Goal: Information Seeking & Learning: Find specific fact

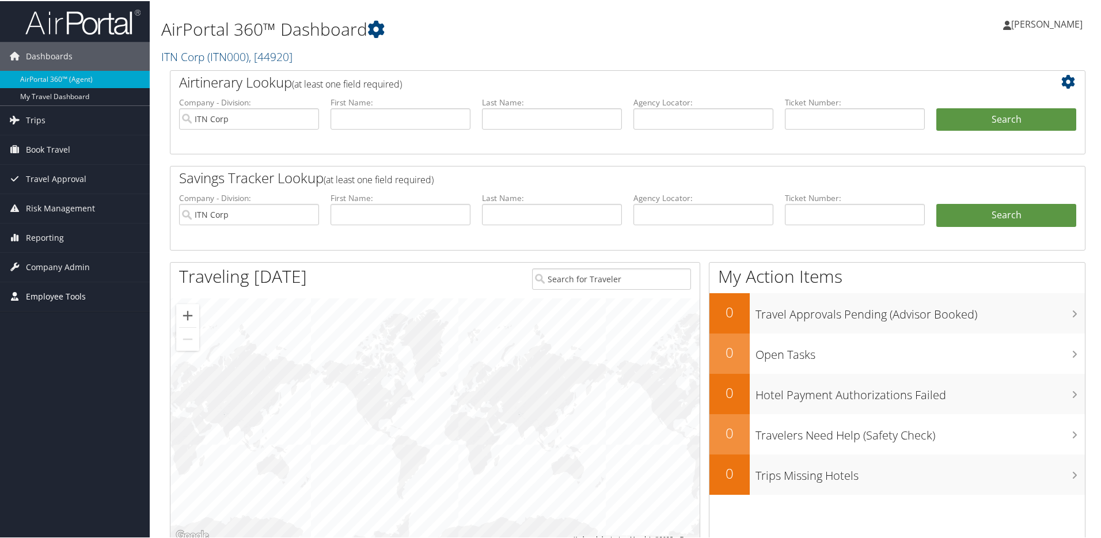
click at [35, 296] on span "Employee Tools" at bounding box center [56, 295] width 60 height 29
click at [52, 351] on link "Carrier Contracts" at bounding box center [75, 352] width 150 height 17
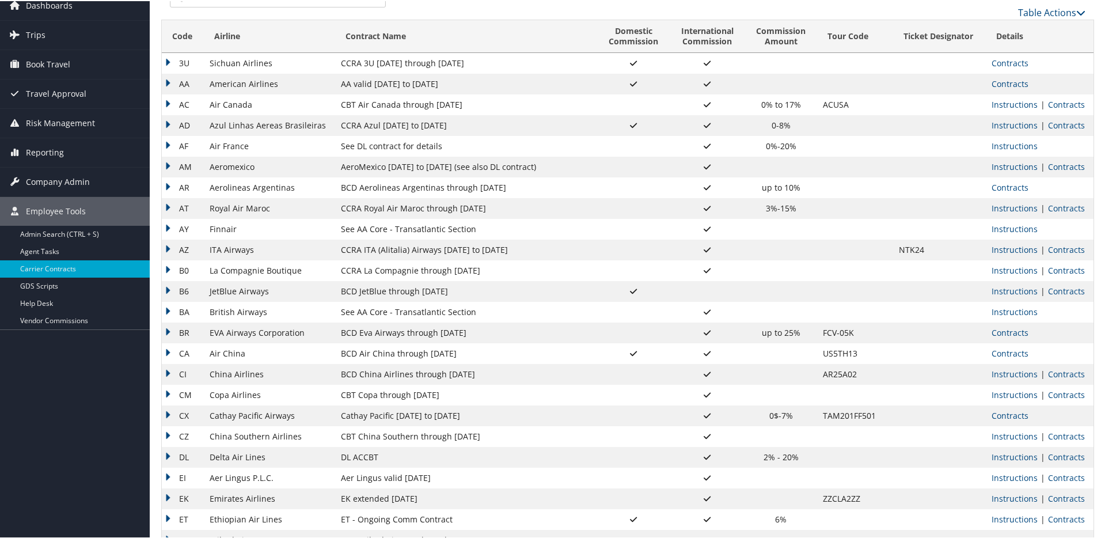
scroll to position [56, 0]
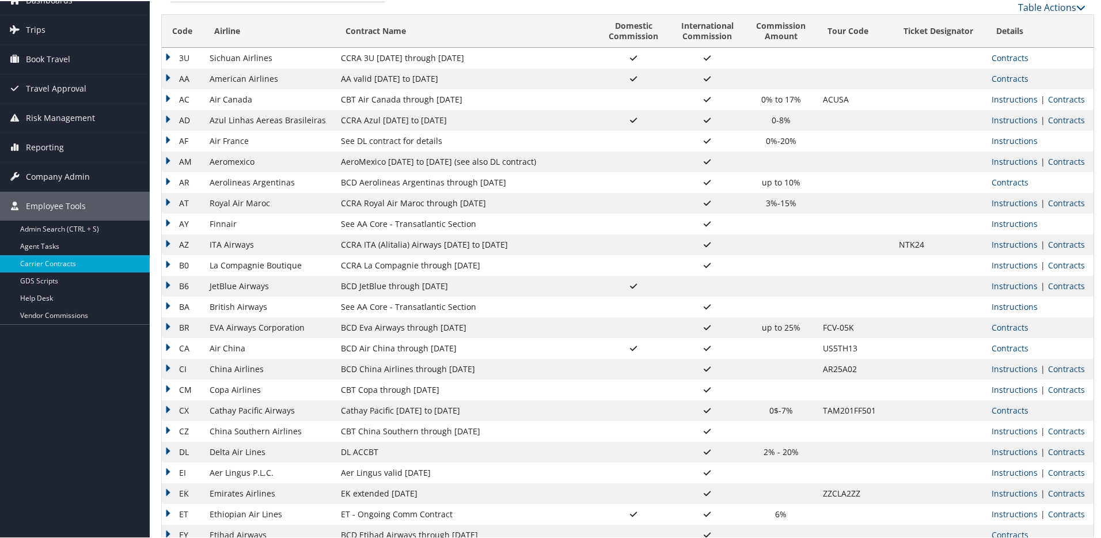
click at [410, 246] on td "CCRA ITA (Alitalia) Airways [DATE] to [DATE]" at bounding box center [466, 243] width 262 height 21
click at [168, 283] on td "B6" at bounding box center [183, 285] width 42 height 21
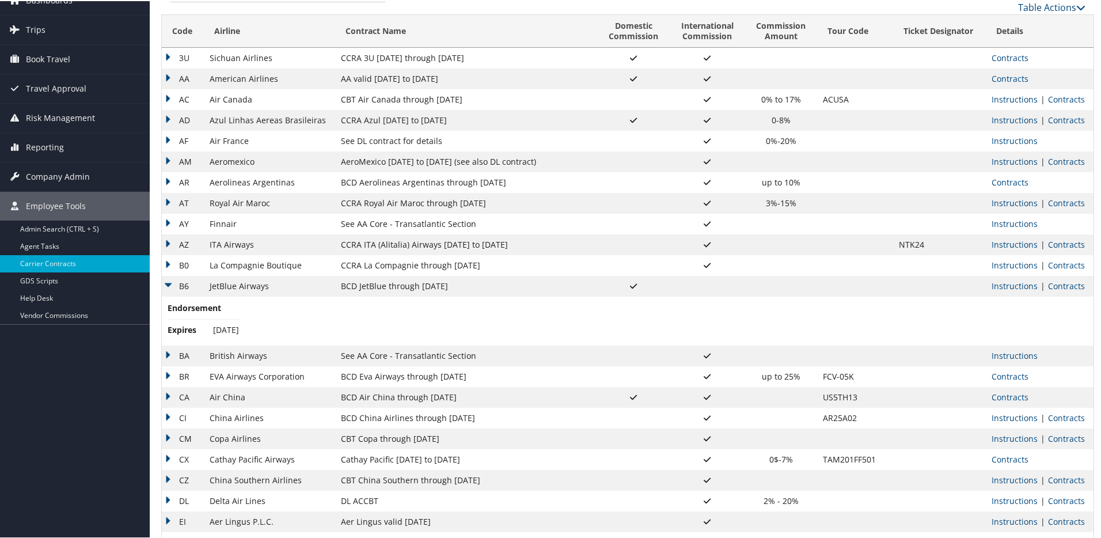
click at [168, 283] on td "B6" at bounding box center [183, 285] width 42 height 21
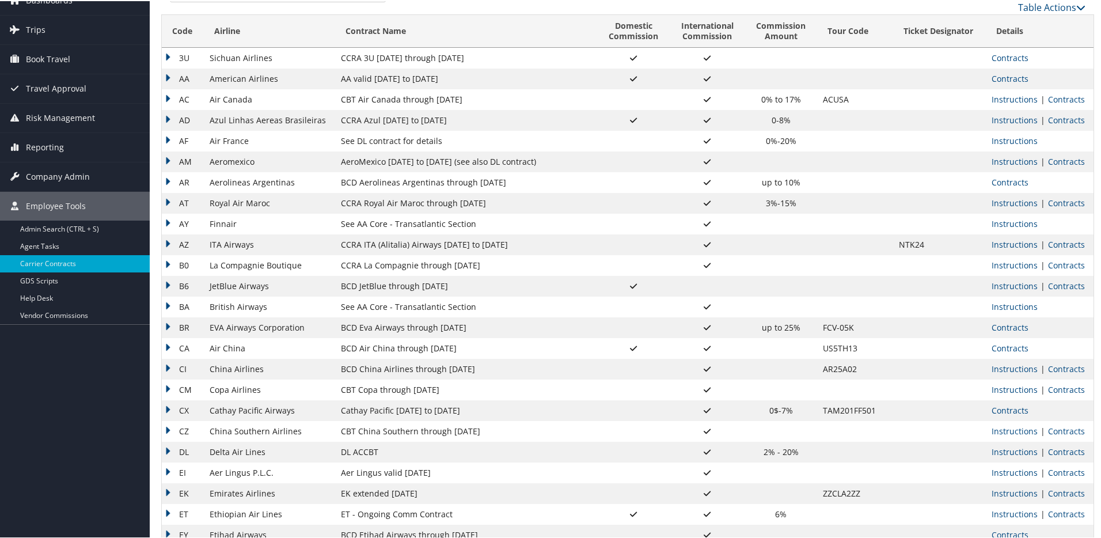
click at [179, 306] on td "BA" at bounding box center [183, 306] width 42 height 21
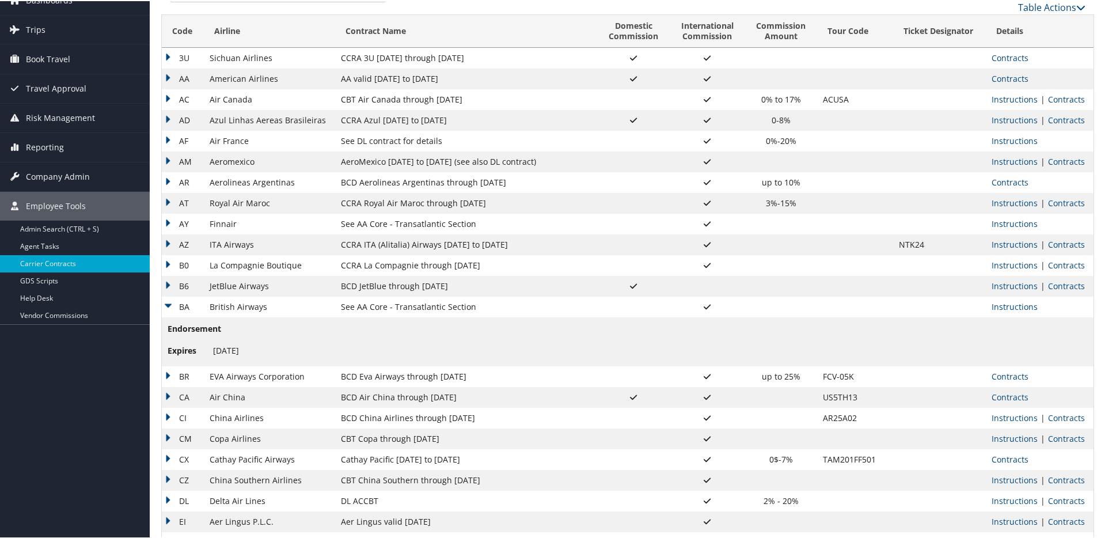
click at [178, 306] on td "BA" at bounding box center [183, 306] width 42 height 21
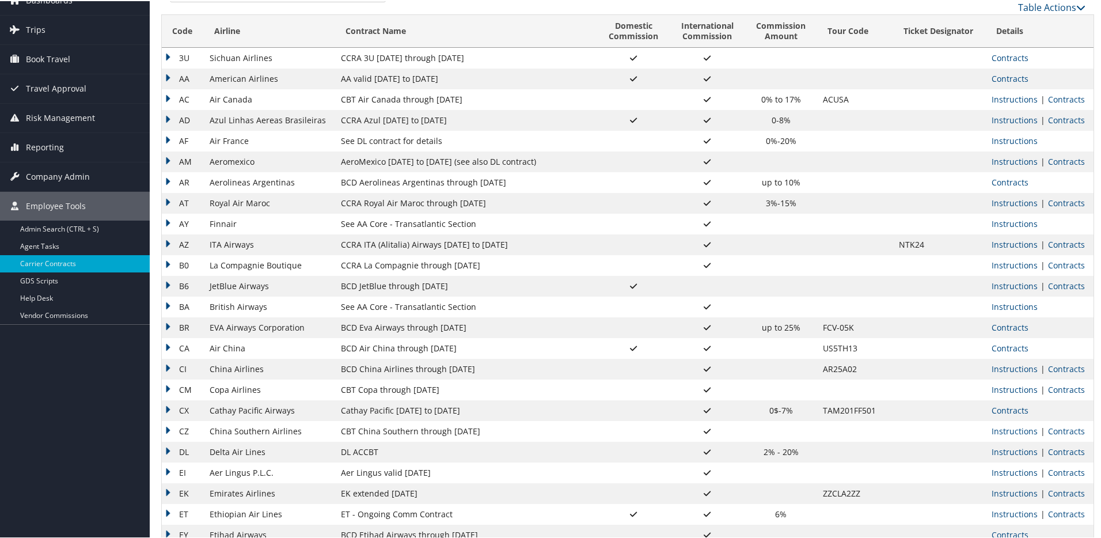
click at [181, 325] on td "BR" at bounding box center [183, 326] width 42 height 21
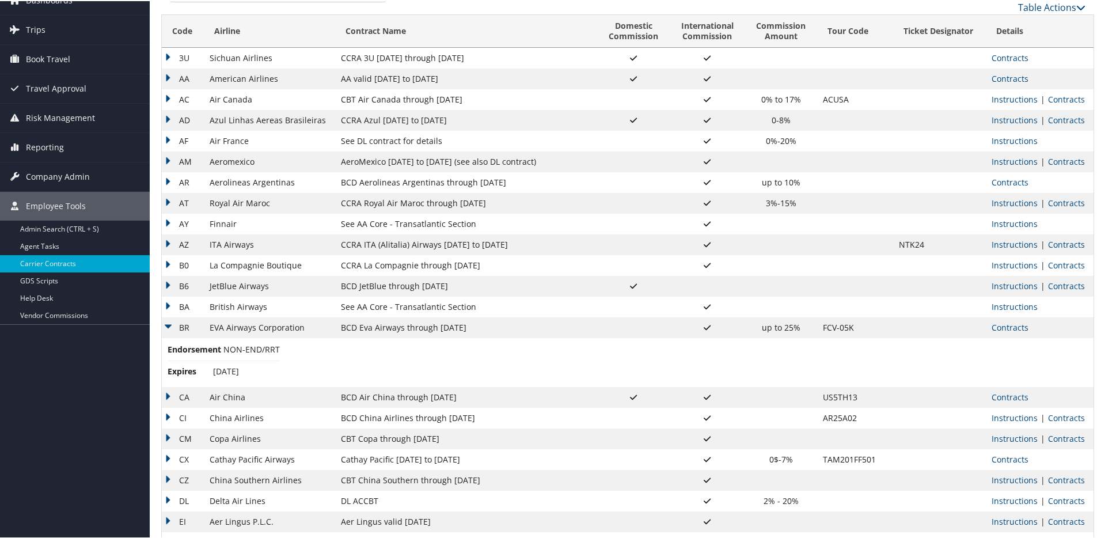
click at [181, 325] on td "BR" at bounding box center [183, 326] width 42 height 21
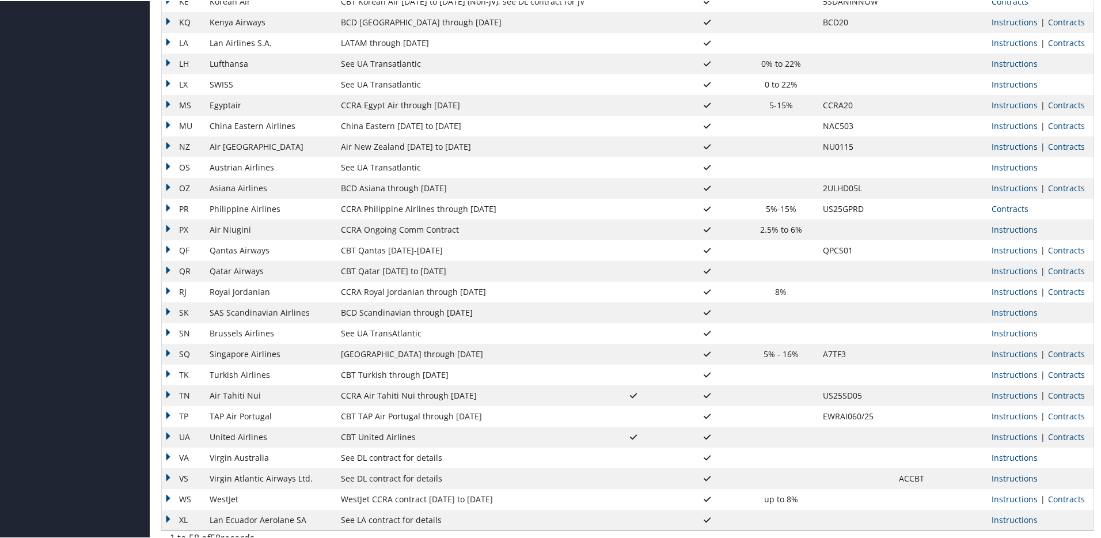
scroll to position [787, 0]
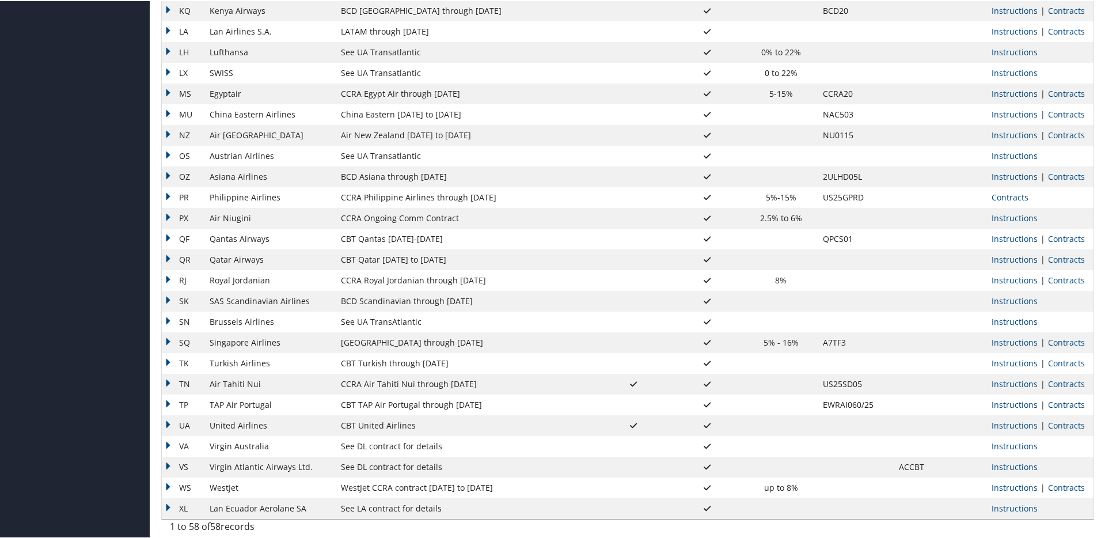
click at [356, 490] on td "WestJet CCRA contract 7.1.25 to 6.30.26" at bounding box center [466, 486] width 262 height 21
click at [180, 480] on td "WS" at bounding box center [183, 486] width 42 height 21
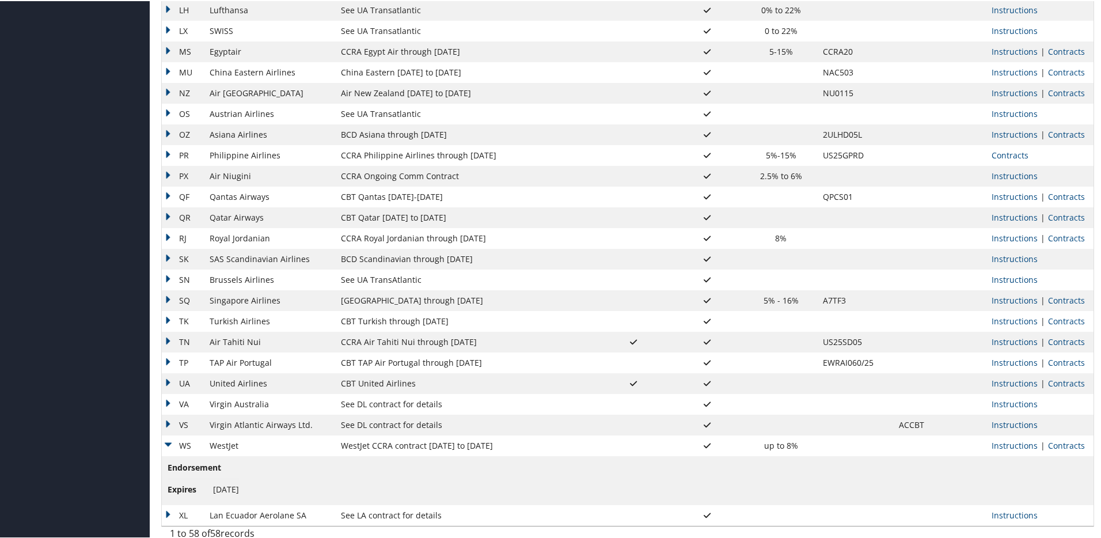
scroll to position [836, 0]
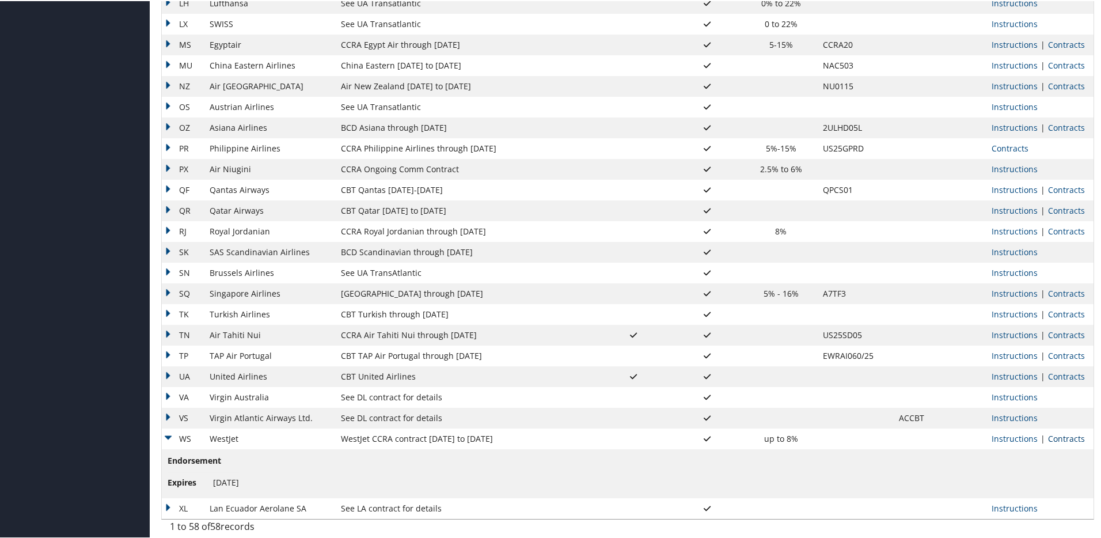
click at [1059, 437] on link "Contracts" at bounding box center [1066, 437] width 37 height 11
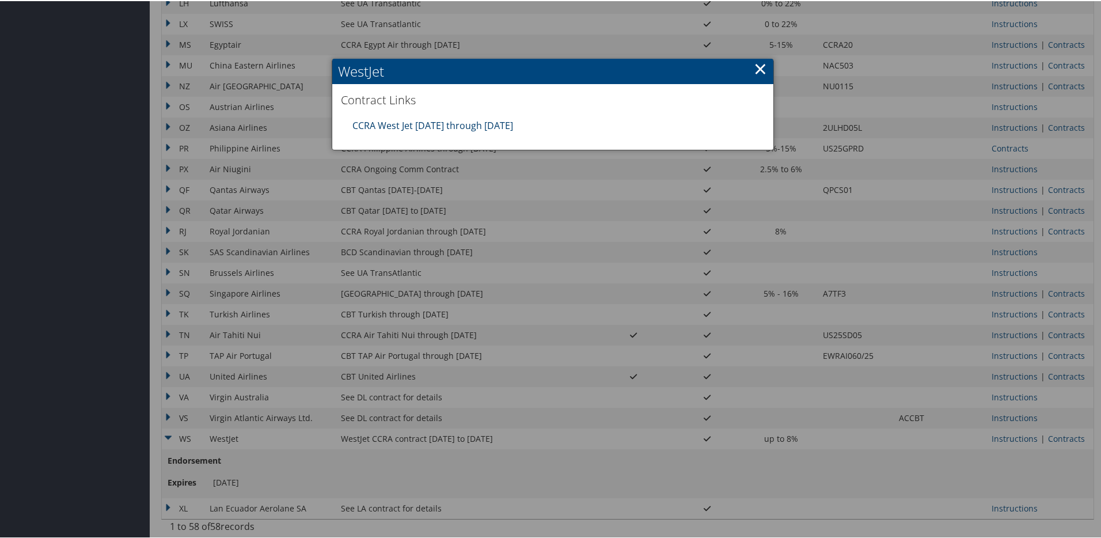
click at [479, 124] on link "CCRA West Jet 7.1.25 through 6.30.26" at bounding box center [433, 124] width 161 height 13
click at [479, 128] on link "CCRA West Jet 7.1.25 through 6.30.26" at bounding box center [433, 124] width 161 height 13
click at [754, 69] on link "×" at bounding box center [760, 67] width 13 height 23
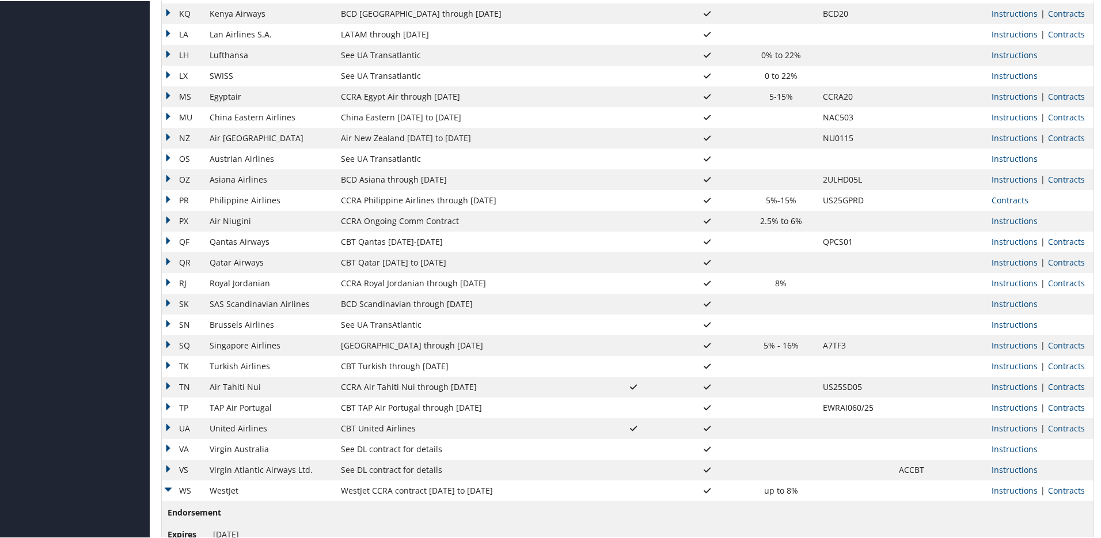
scroll to position [825, 0]
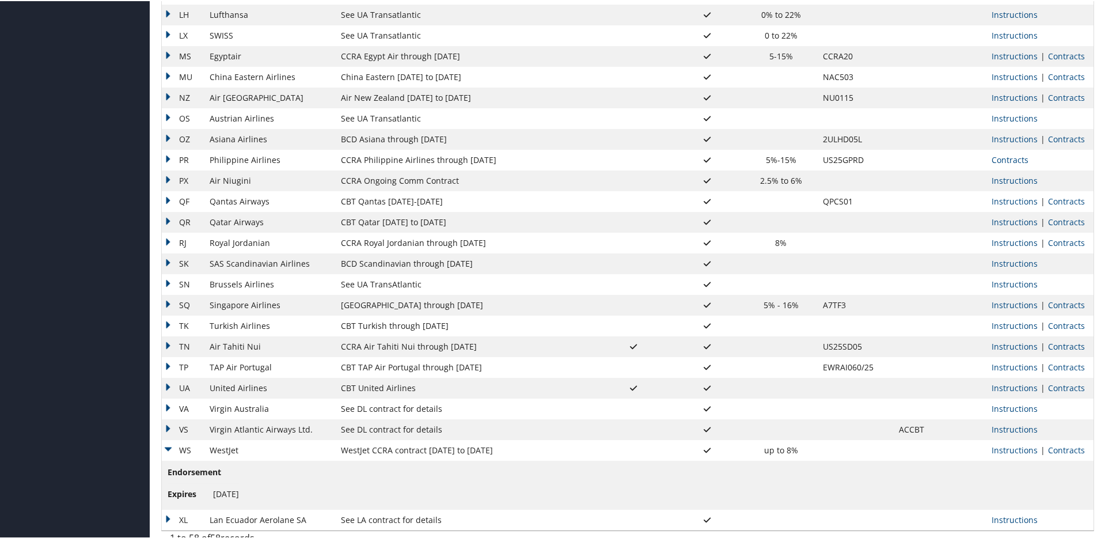
click at [184, 199] on td "QF" at bounding box center [183, 200] width 42 height 21
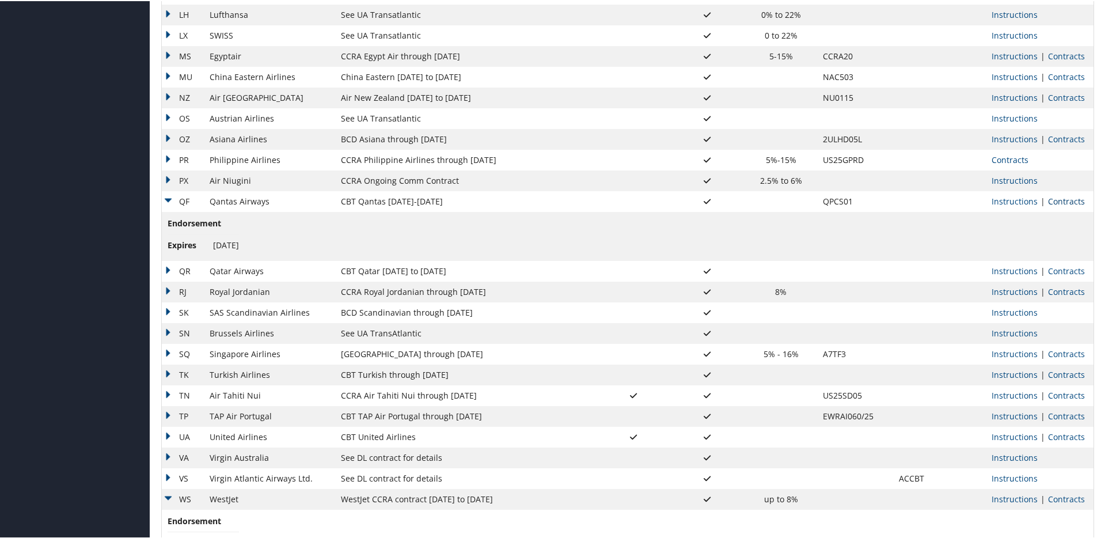
click at [1073, 200] on link "Contracts" at bounding box center [1066, 200] width 37 height 11
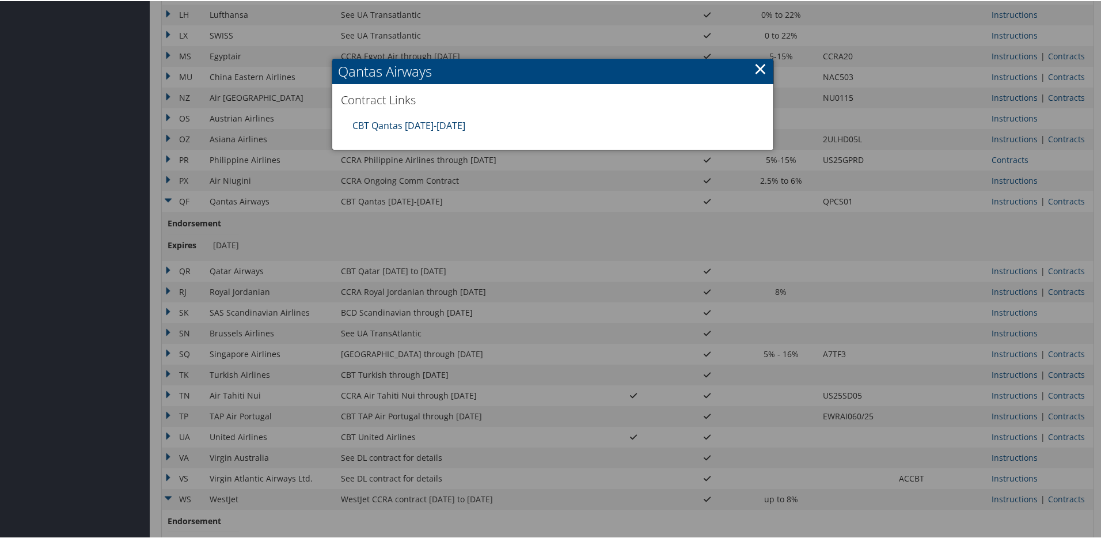
click at [426, 119] on link "CBT Qantas 7.1.25-6.30.26" at bounding box center [409, 124] width 113 height 13
click at [760, 71] on link "×" at bounding box center [760, 67] width 13 height 23
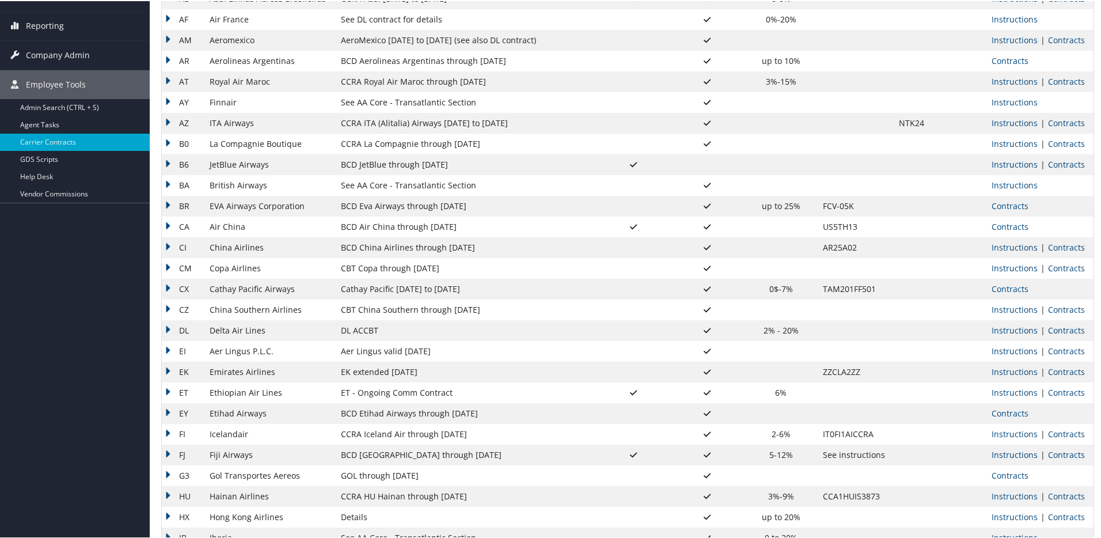
scroll to position [192, 0]
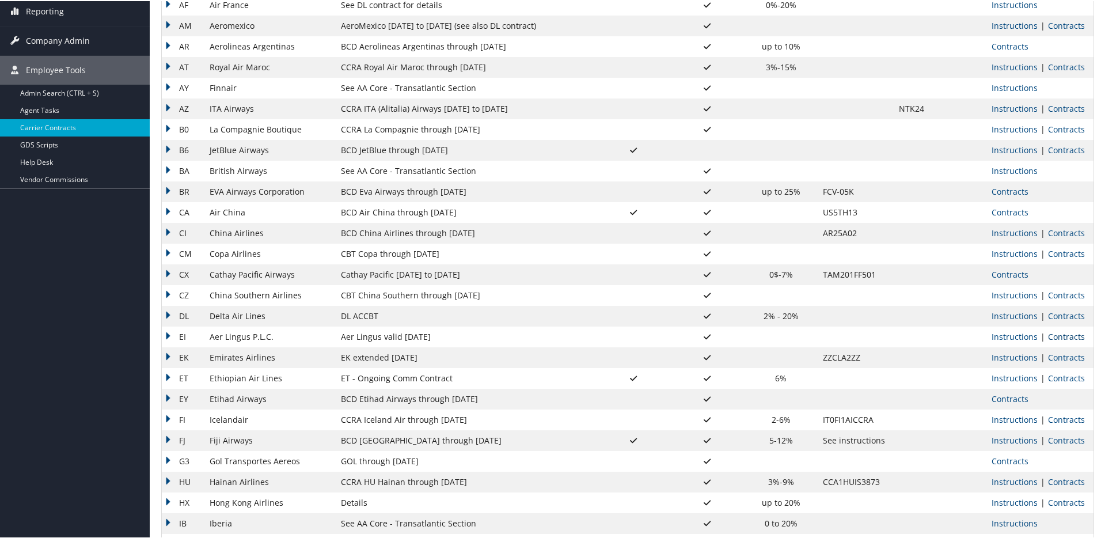
click at [1054, 335] on link "Contracts" at bounding box center [1066, 335] width 37 height 11
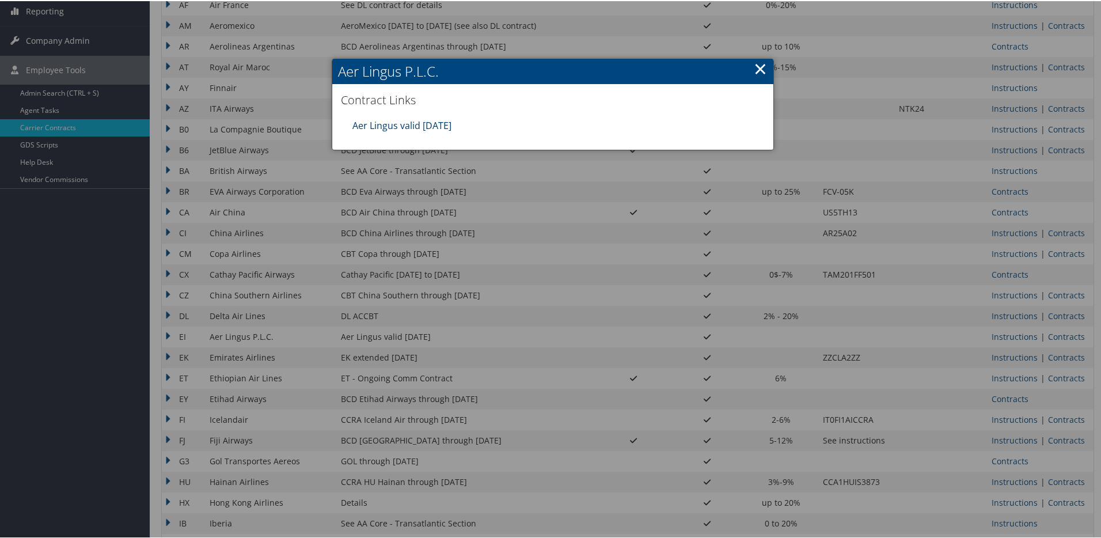
click at [423, 124] on link "Aer Lingus valid 30jun26" at bounding box center [402, 124] width 99 height 13
click at [754, 63] on link "×" at bounding box center [760, 67] width 13 height 23
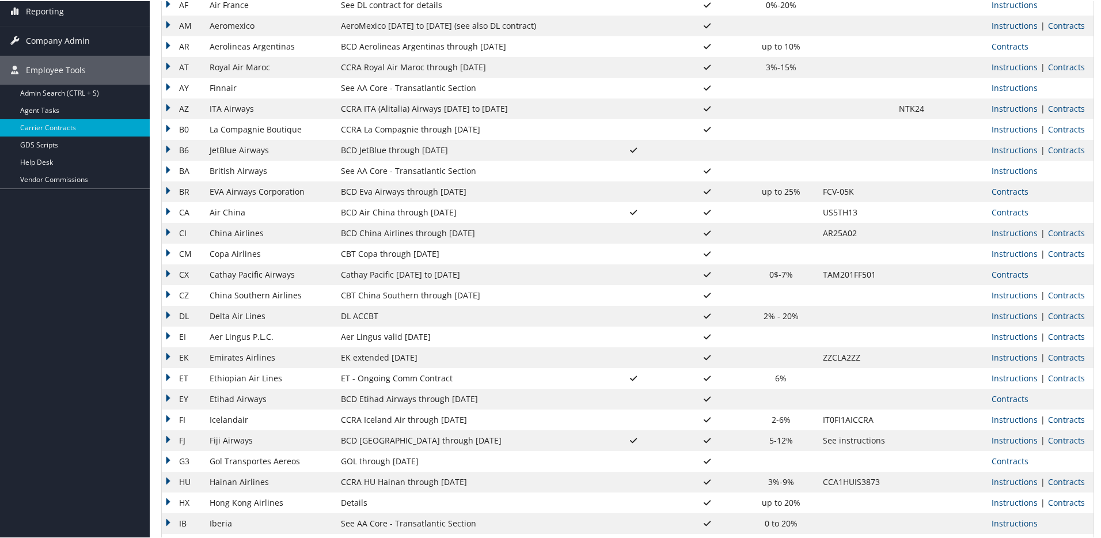
scroll to position [0, 0]
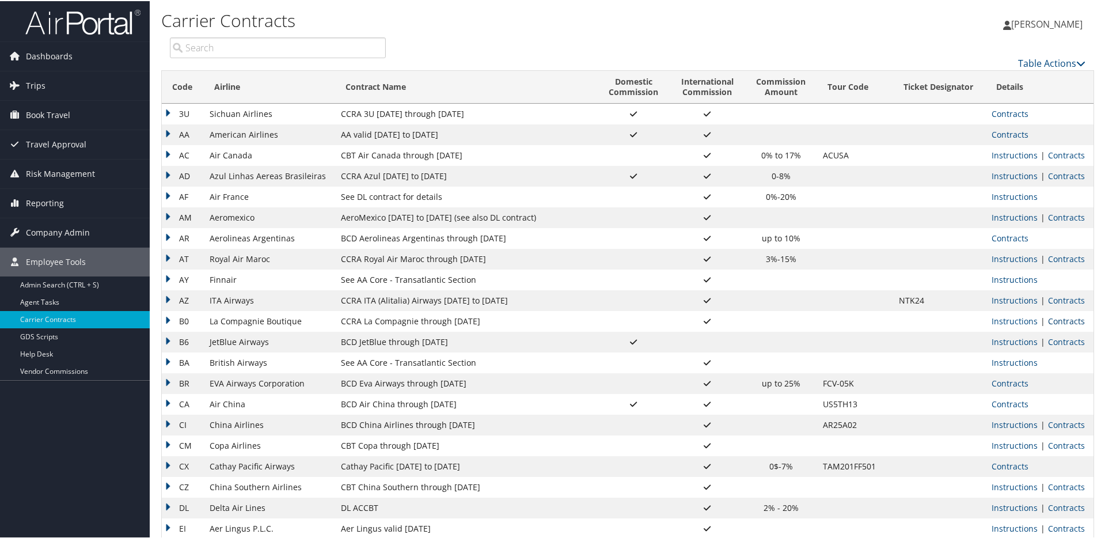
click at [1048, 320] on link "Contracts" at bounding box center [1066, 320] width 37 height 11
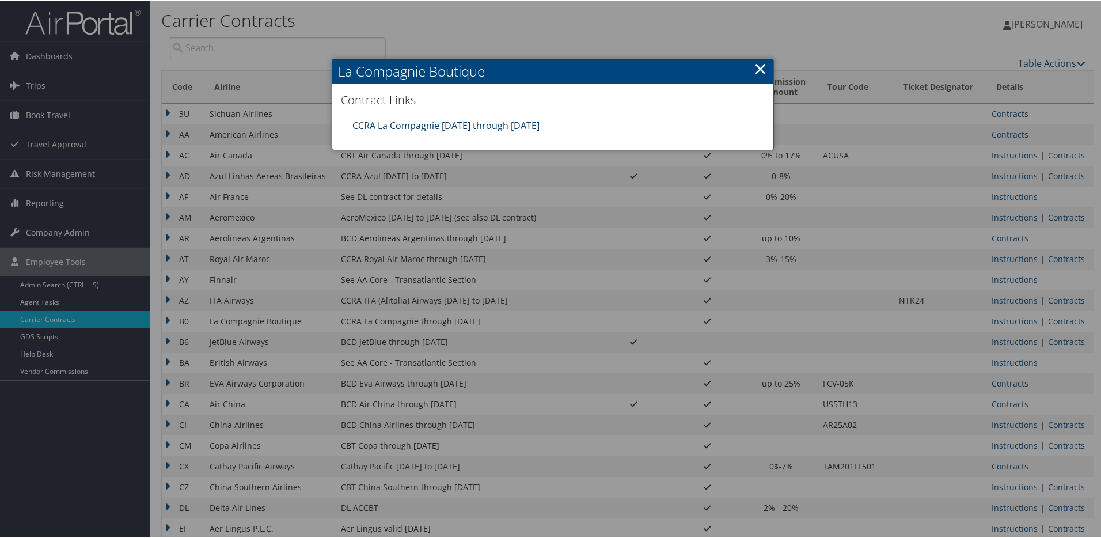
click at [490, 122] on link "CCRA La Compagnie 07.01.25 through 06.30.27" at bounding box center [446, 124] width 187 height 13
click at [616, 43] on div at bounding box center [553, 269] width 1106 height 538
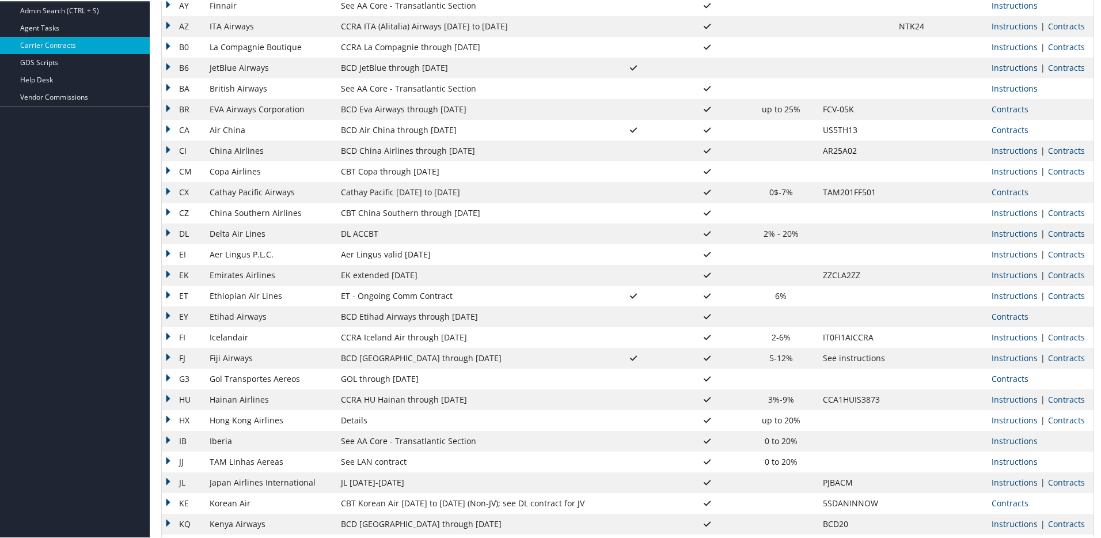
scroll to position [279, 0]
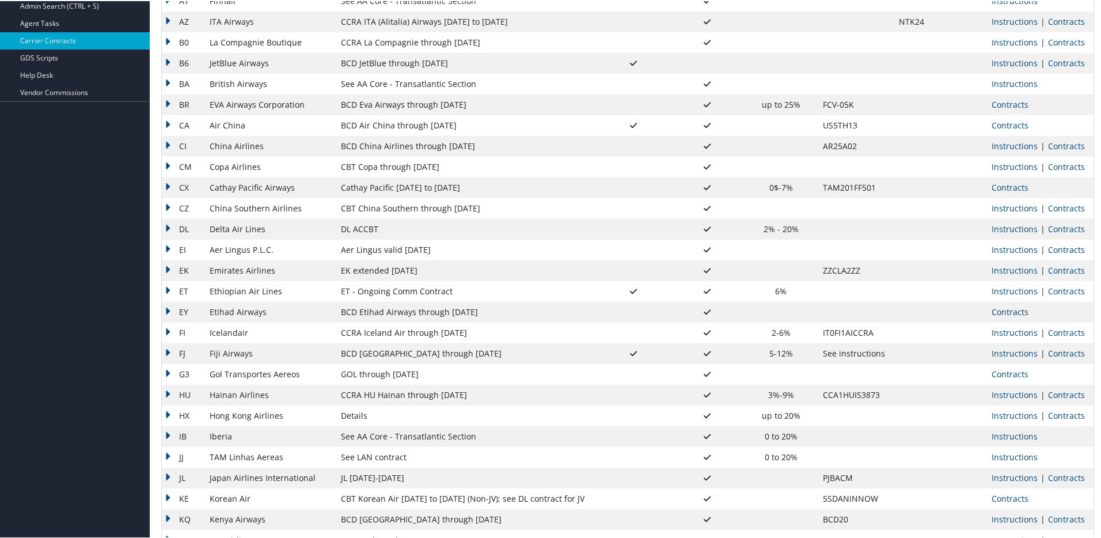
click at [999, 309] on link "Contracts" at bounding box center [1010, 310] width 37 height 11
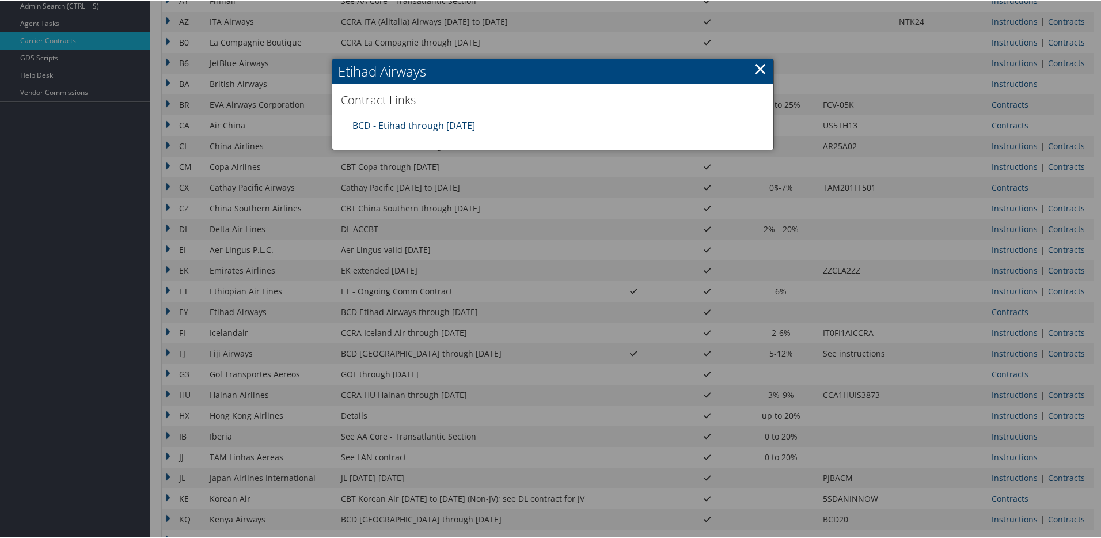
click at [462, 125] on link "BCD - Etihad through 12.31.25" at bounding box center [414, 124] width 123 height 13
click at [763, 70] on link "×" at bounding box center [760, 67] width 13 height 23
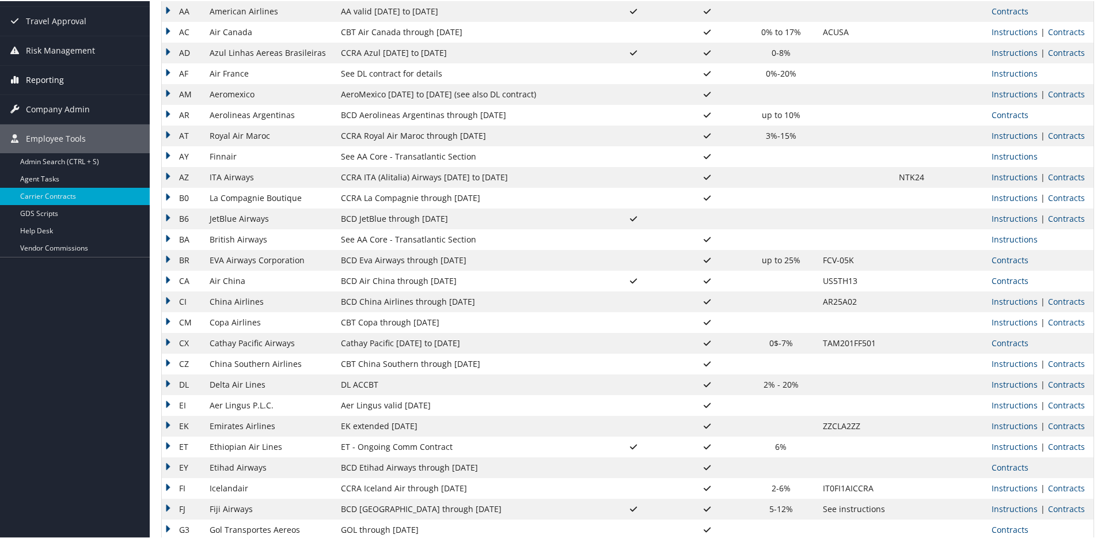
scroll to position [0, 0]
